Goal: Information Seeking & Learning: Learn about a topic

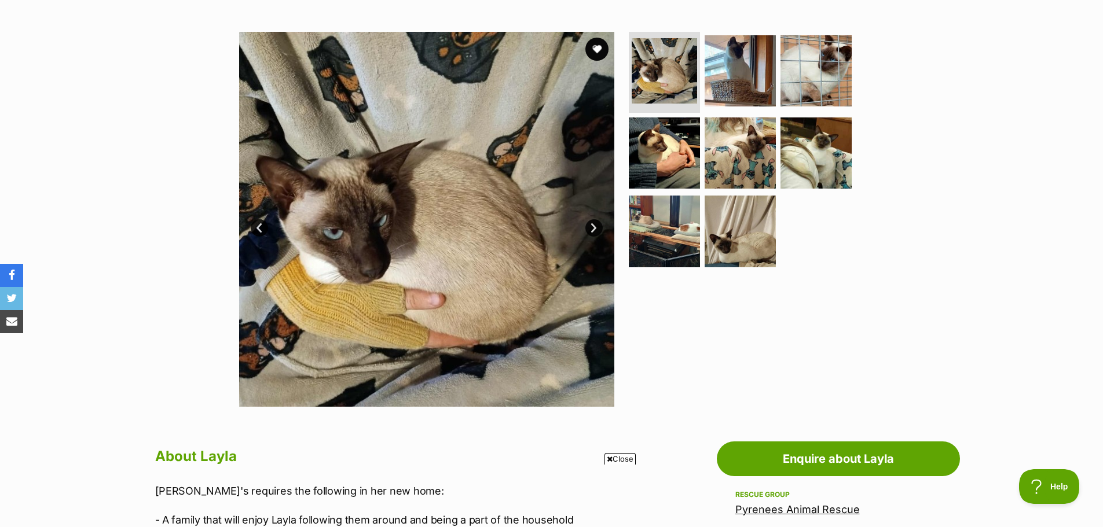
scroll to position [174, 0]
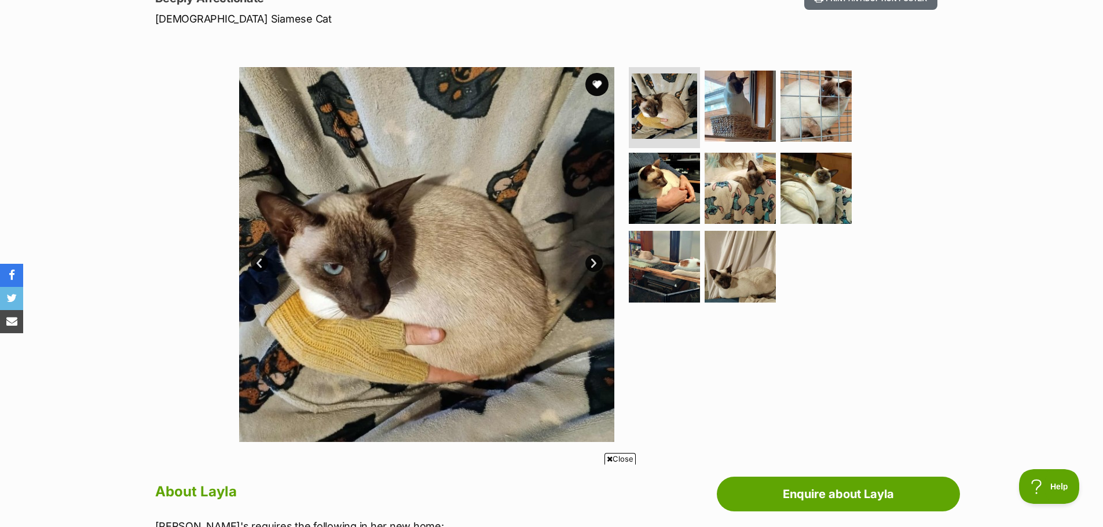
click at [524, 274] on img at bounding box center [426, 254] width 375 height 375
click at [596, 262] on link "Next" at bounding box center [593, 263] width 17 height 17
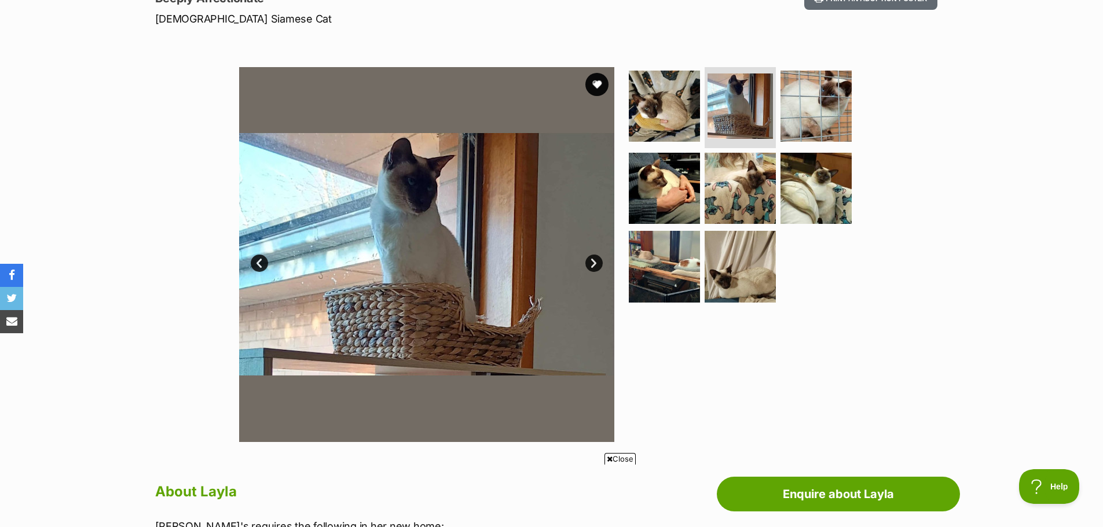
click at [596, 262] on link "Next" at bounding box center [593, 263] width 17 height 17
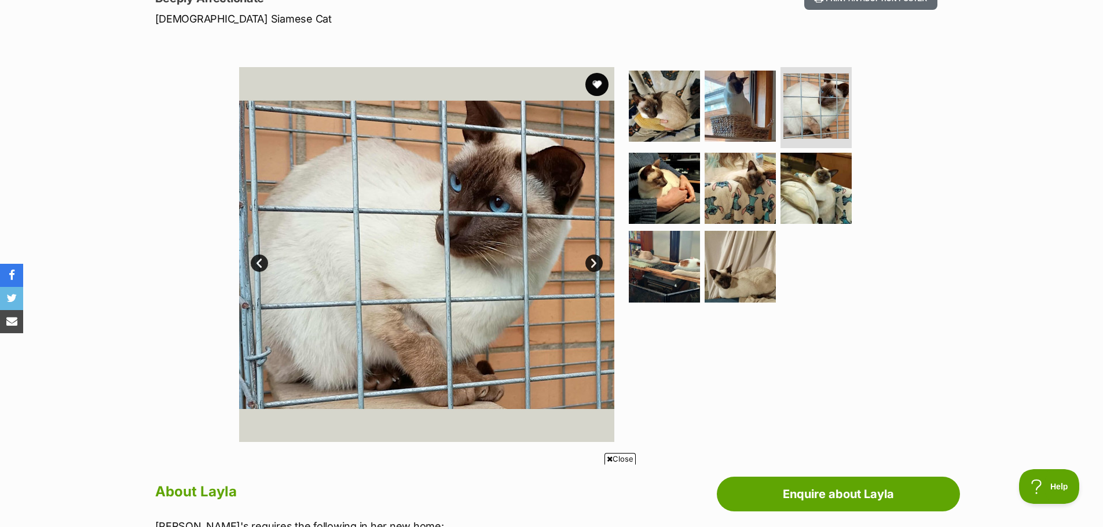
click at [596, 262] on link "Next" at bounding box center [593, 263] width 17 height 17
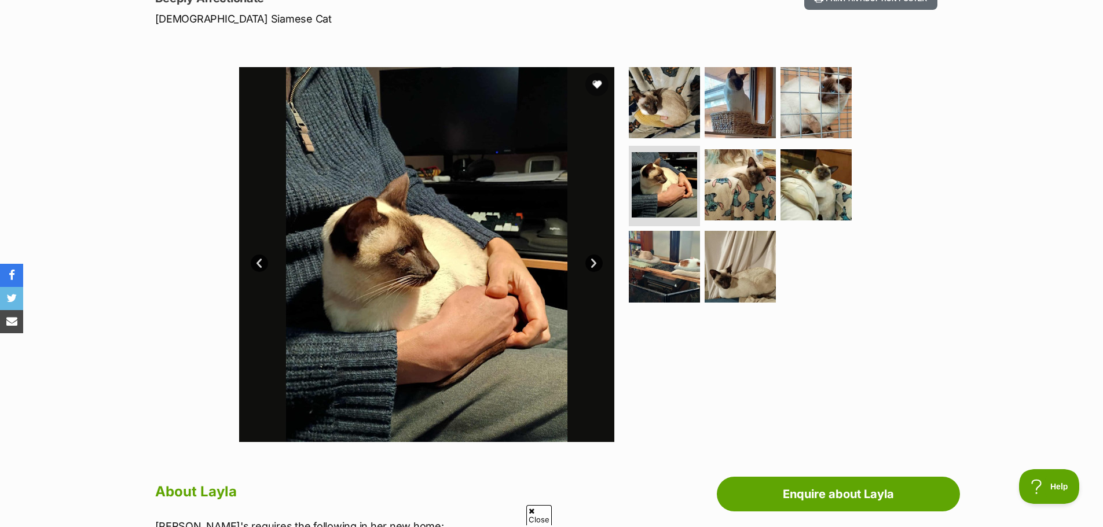
scroll to position [0, 0]
click at [596, 262] on link "Next" at bounding box center [593, 263] width 17 height 17
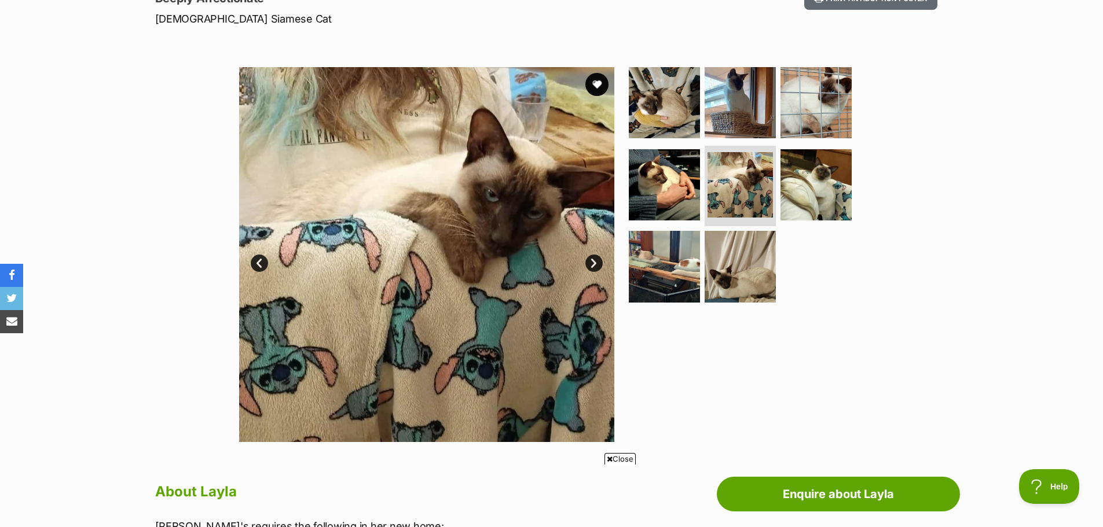
click at [596, 262] on link "Next" at bounding box center [593, 263] width 17 height 17
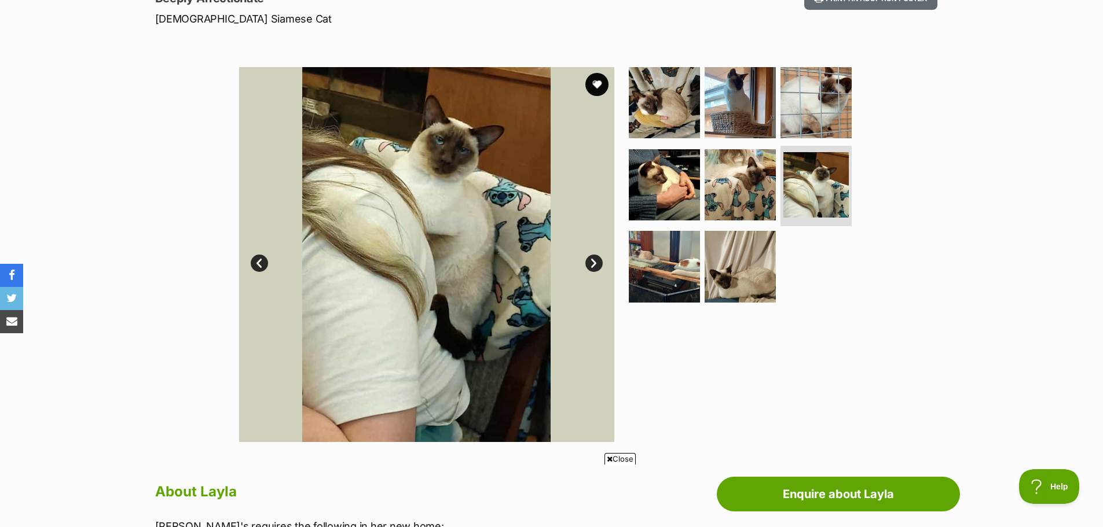
click at [596, 262] on link "Next" at bounding box center [593, 263] width 17 height 17
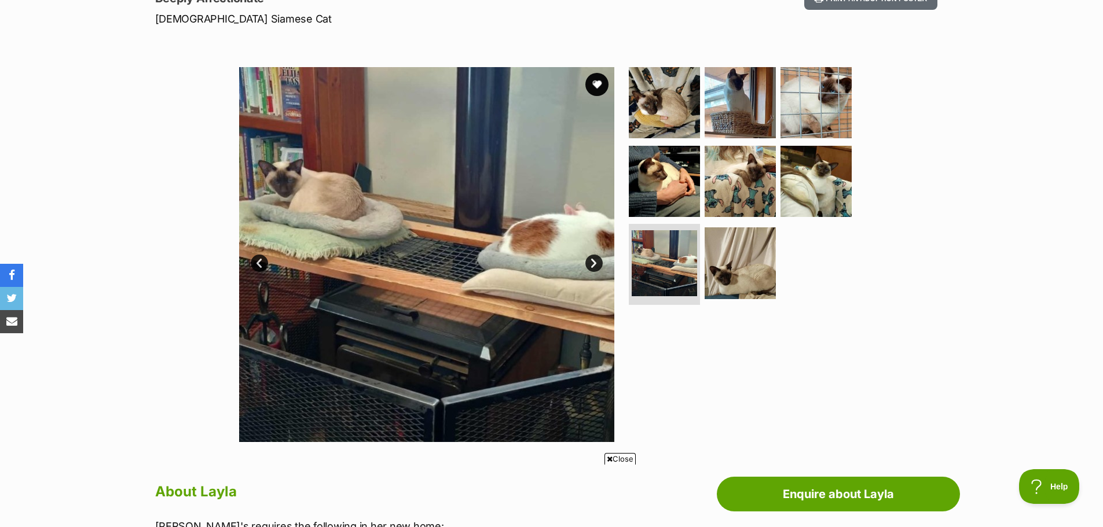
click at [598, 261] on link "Next" at bounding box center [593, 263] width 17 height 17
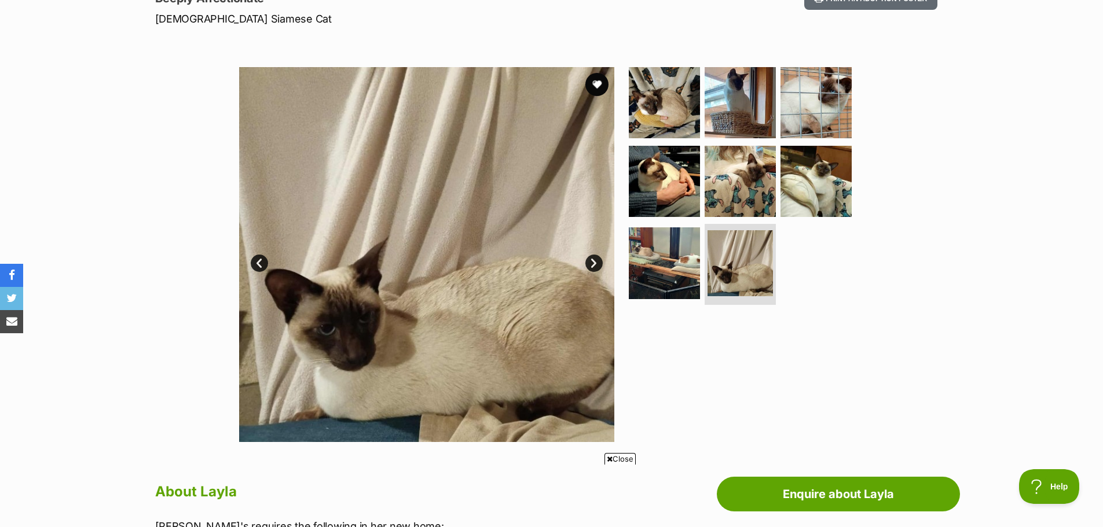
click at [601, 259] on link "Next" at bounding box center [593, 263] width 17 height 17
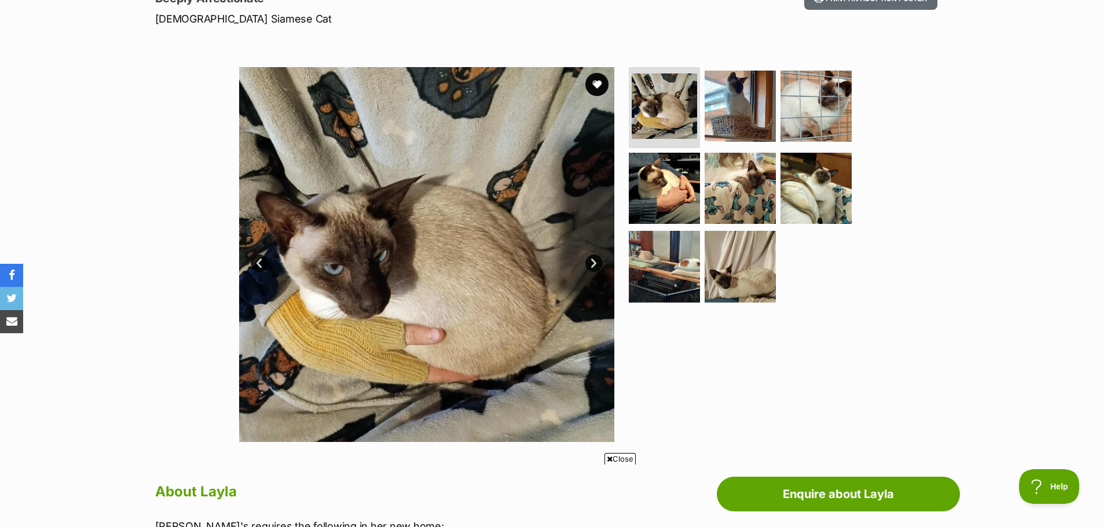
click at [615, 456] on span "Close" at bounding box center [619, 459] width 31 height 12
click at [817, 183] on img at bounding box center [816, 188] width 75 height 75
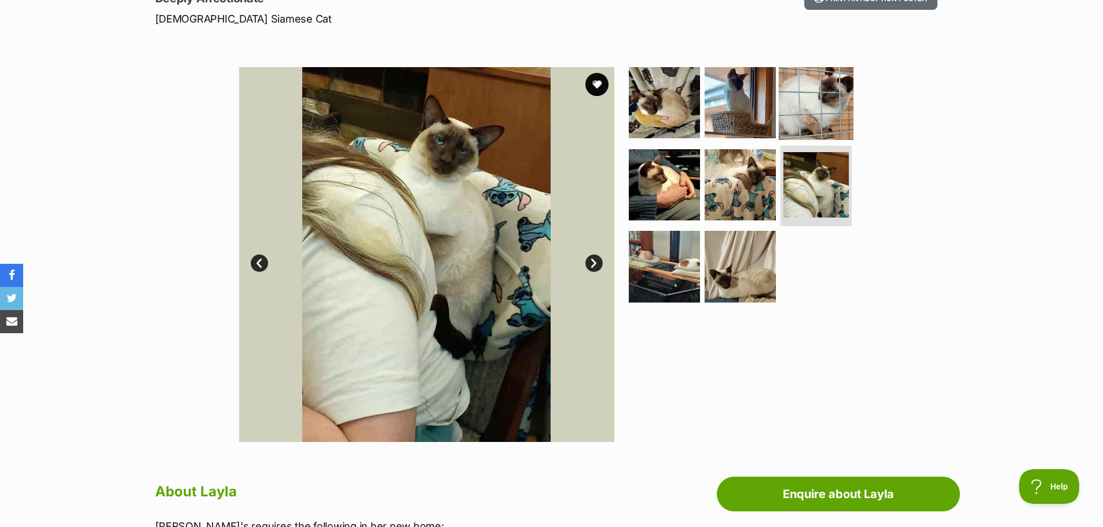
click at [806, 118] on img at bounding box center [816, 102] width 75 height 75
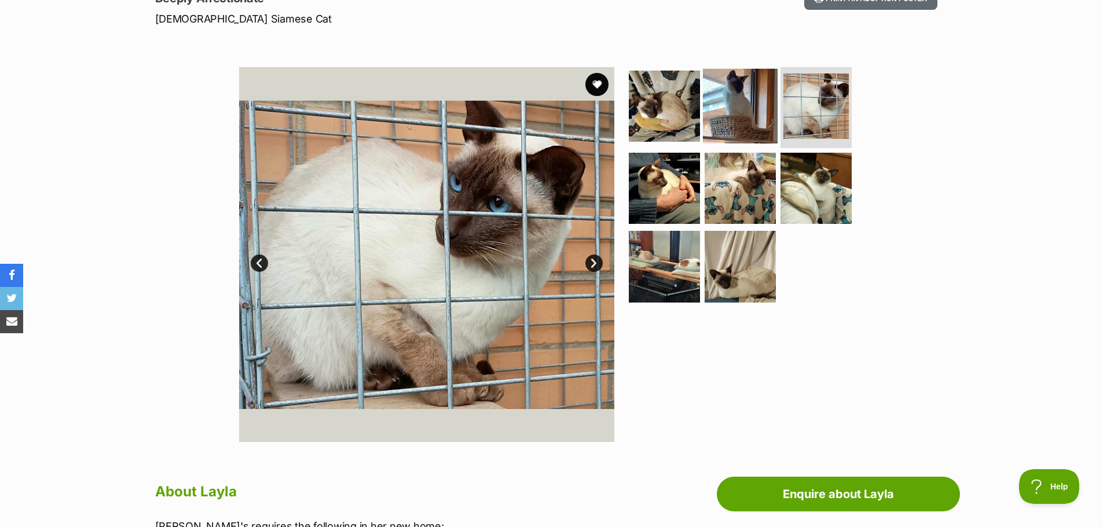
click at [728, 116] on img at bounding box center [740, 106] width 75 height 75
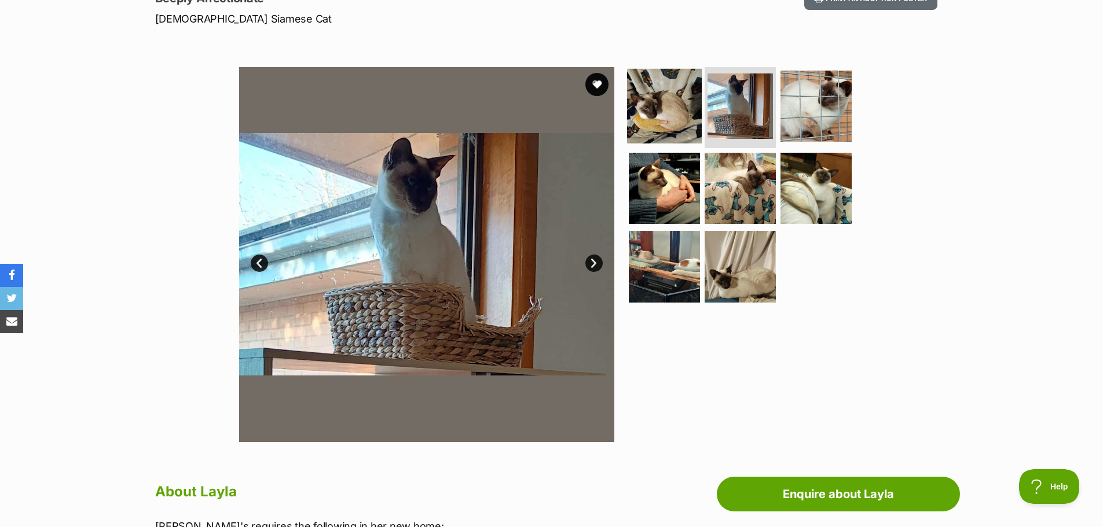
click at [660, 111] on img at bounding box center [664, 106] width 75 height 75
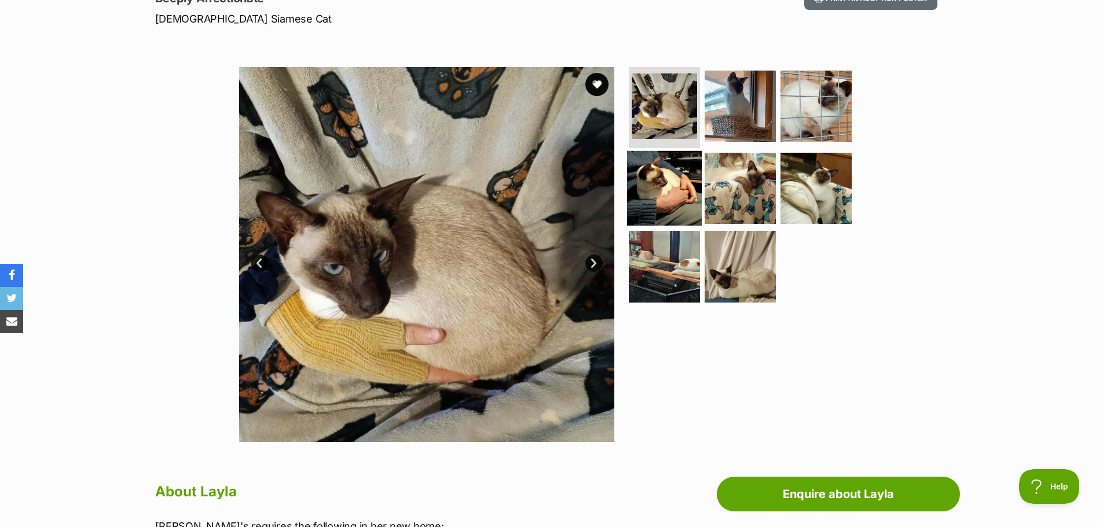
click at [658, 182] on img at bounding box center [664, 188] width 75 height 75
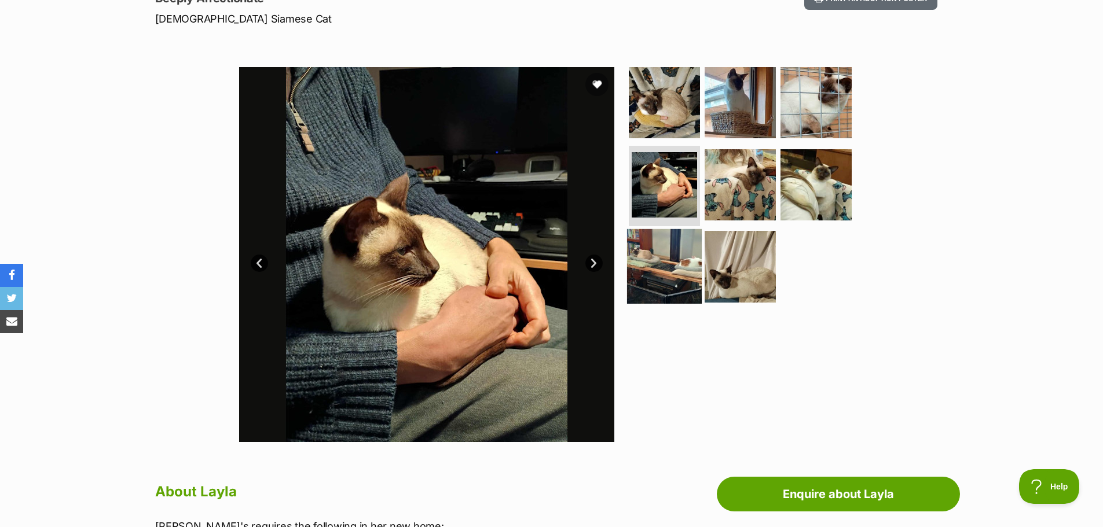
click at [658, 234] on img at bounding box center [664, 266] width 75 height 75
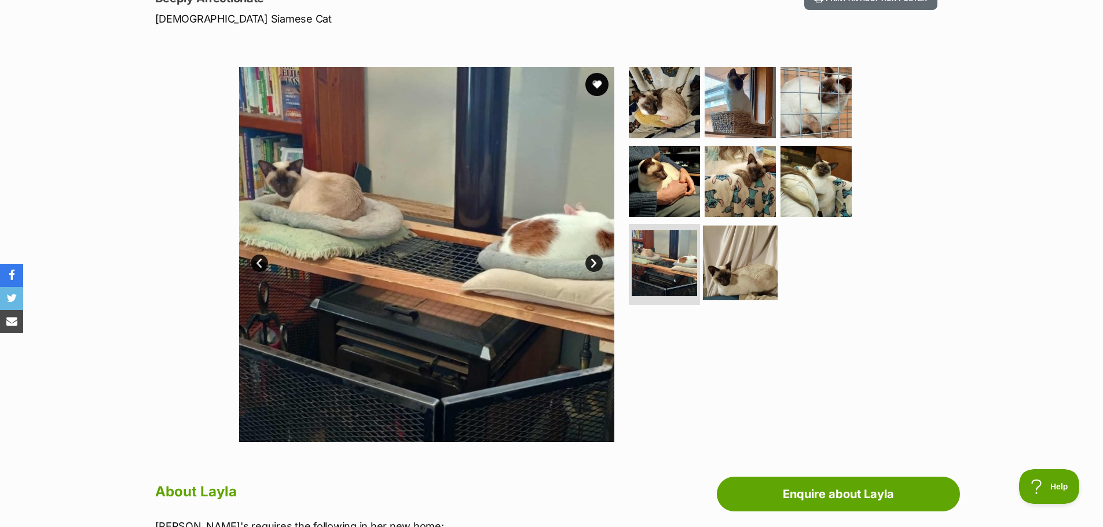
click at [734, 253] on img at bounding box center [740, 263] width 75 height 75
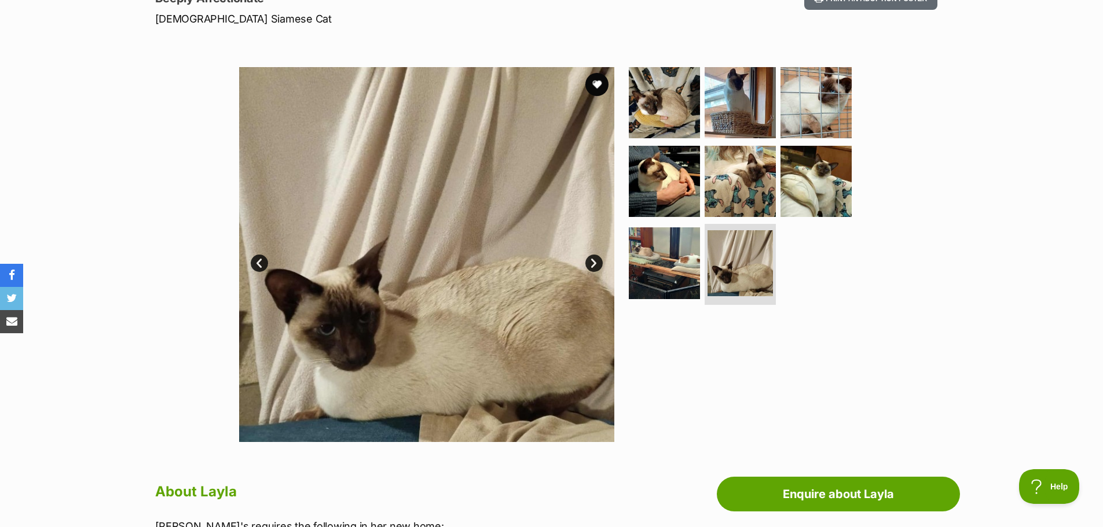
click at [1033, 175] on div "Available 8 of 8 images 8 of 8 images 8 of 8 images 8 of 8 images 8 of 8 images…" at bounding box center [551, 246] width 1103 height 392
